Goal: Task Accomplishment & Management: Manage account settings

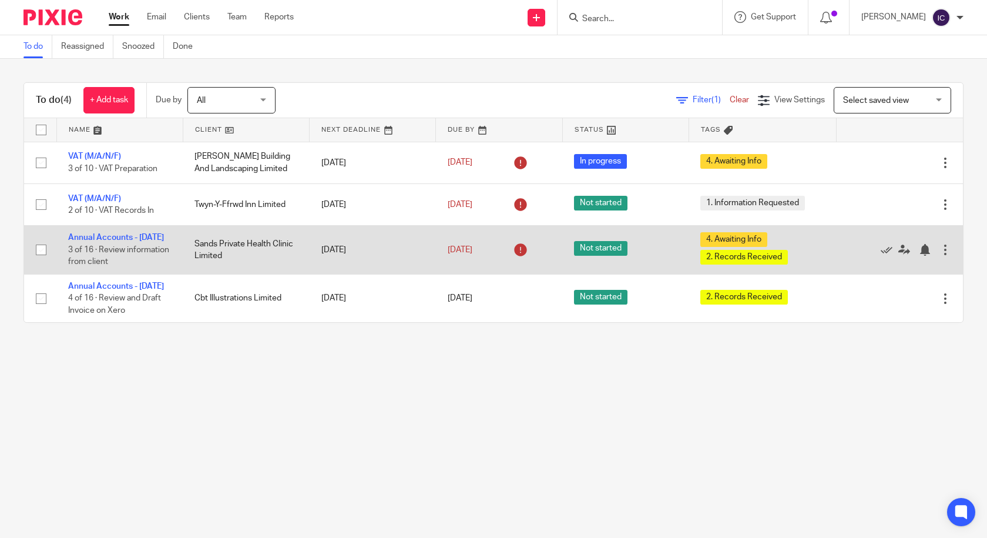
click at [592, 256] on span "Not started" at bounding box center [600, 248] width 53 height 15
click at [145, 235] on link "Annual Accounts - [DATE]" at bounding box center [116, 237] width 96 height 8
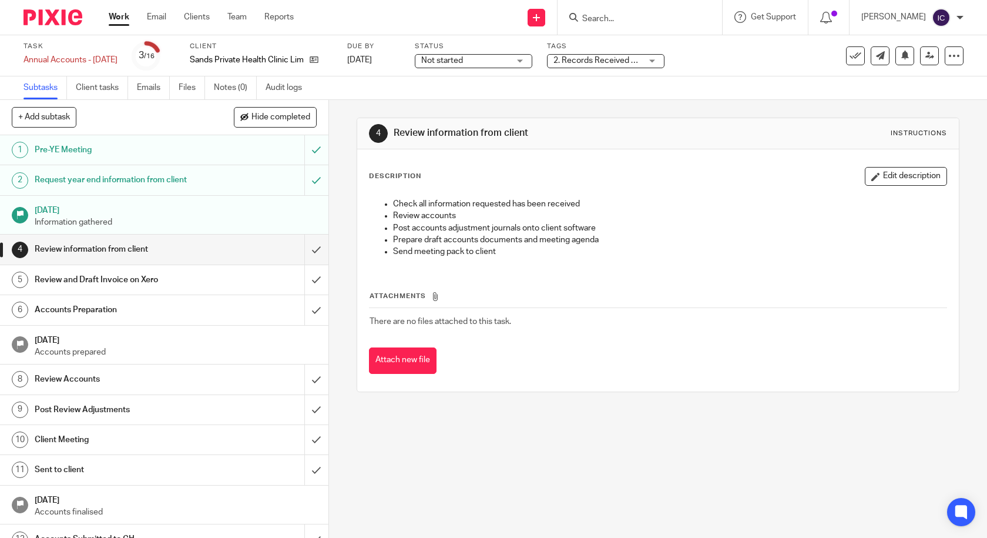
click at [510, 62] on span "Not started" at bounding box center [465, 61] width 88 height 12
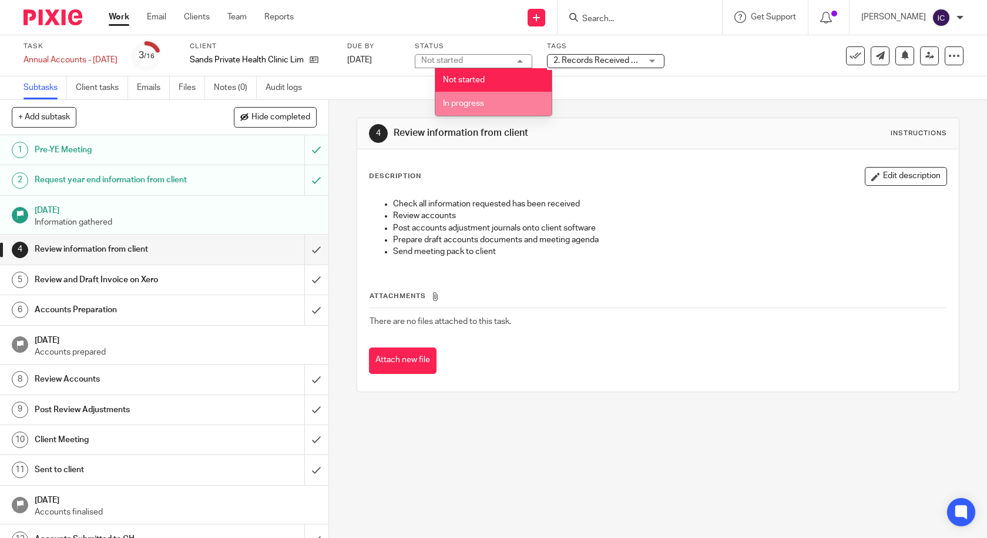
click at [504, 101] on li "In progress" at bounding box center [494, 104] width 116 height 24
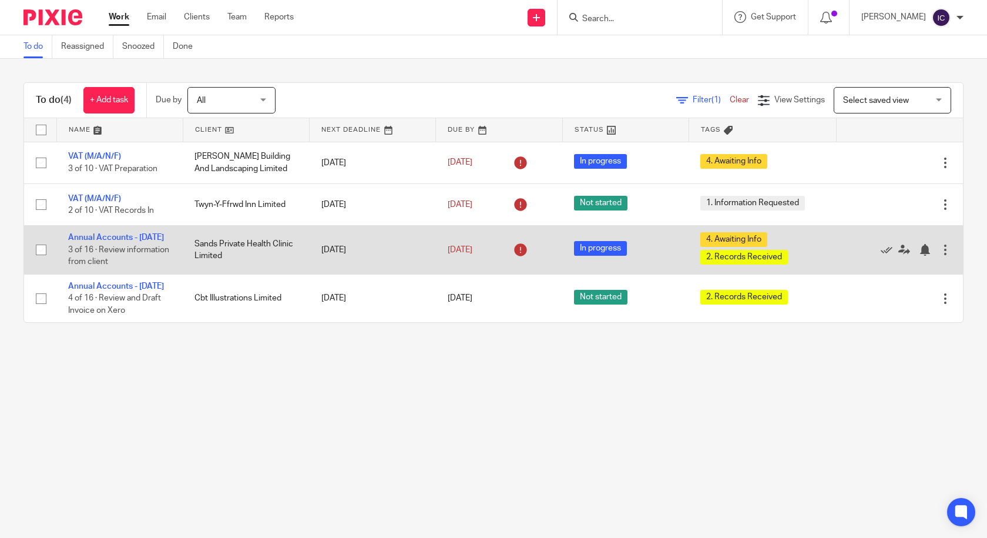
click at [755, 252] on div "4. Awaiting Info 2. Records Received" at bounding box center [763, 249] width 124 height 35
click at [158, 237] on link "Annual Accounts - [DATE]" at bounding box center [116, 237] width 96 height 8
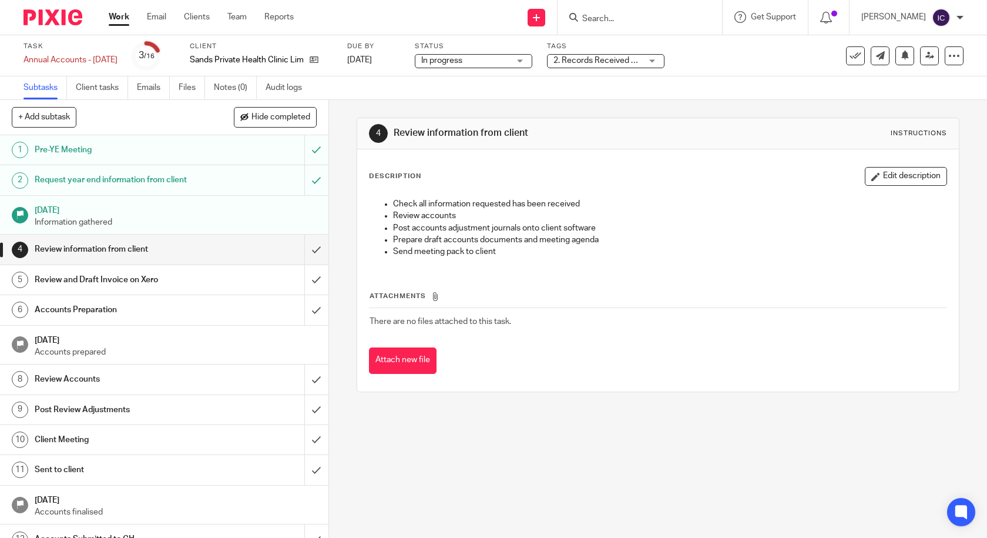
click at [610, 63] on span "2. Records Received + 1" at bounding box center [598, 60] width 89 height 8
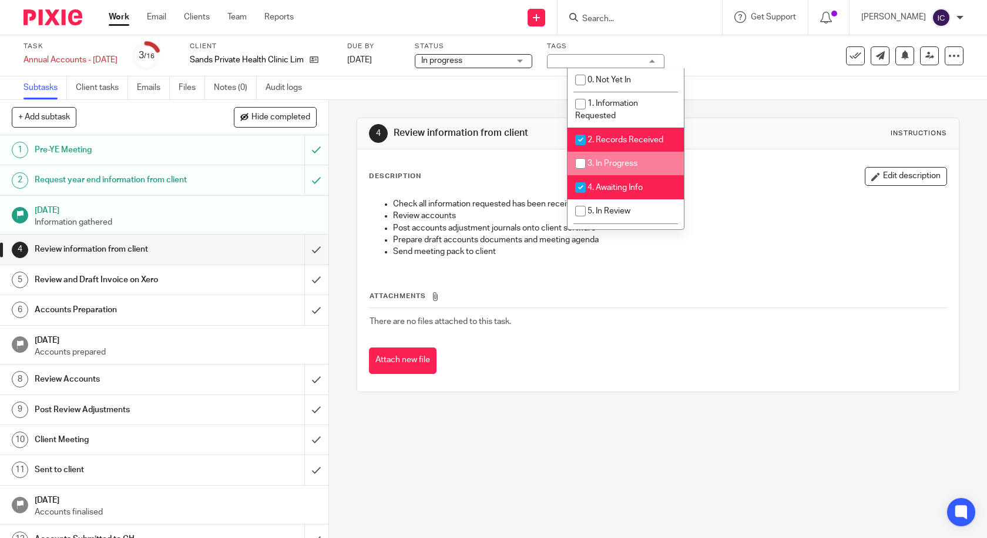
click at [645, 158] on li "3. In Progress" at bounding box center [626, 164] width 116 height 24
checkbox input "true"
click at [595, 142] on span "2. Records Received" at bounding box center [626, 140] width 76 height 8
checkbox input "false"
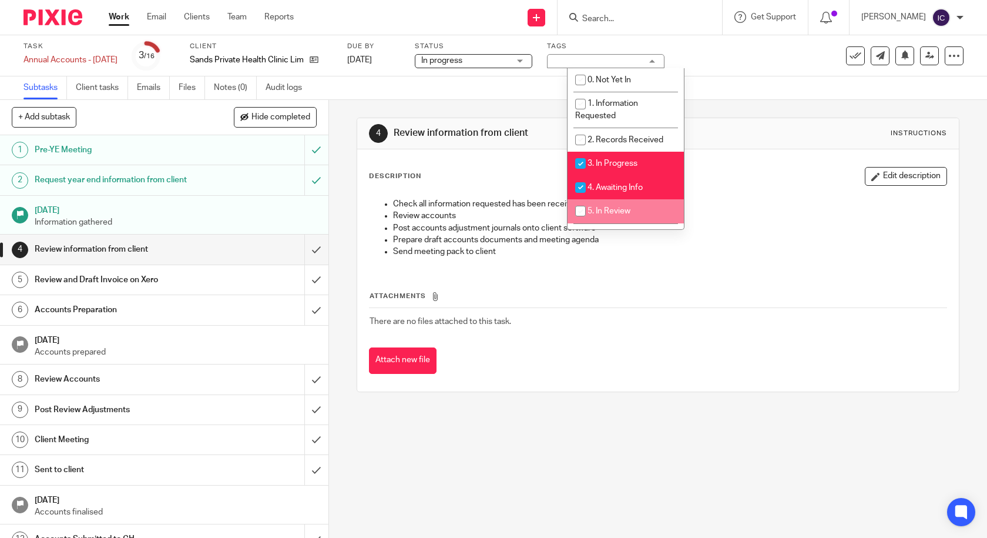
click at [711, 407] on div "4 Review information from client Instructions Description Edit description Chec…" at bounding box center [659, 255] width 604 height 310
